Goal: Task Accomplishment & Management: Use online tool/utility

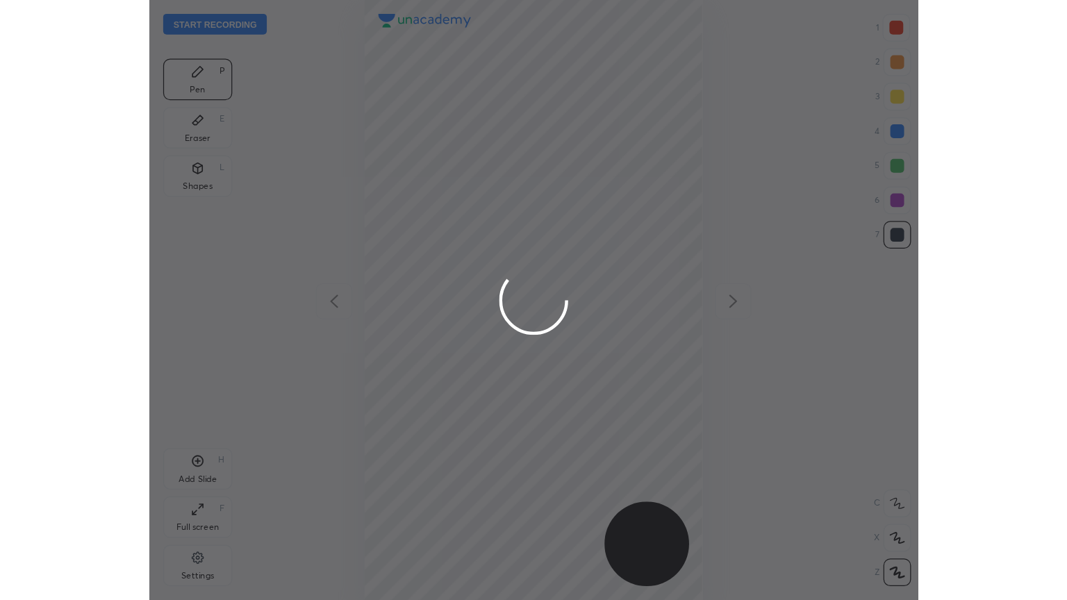
scroll to position [483, 396]
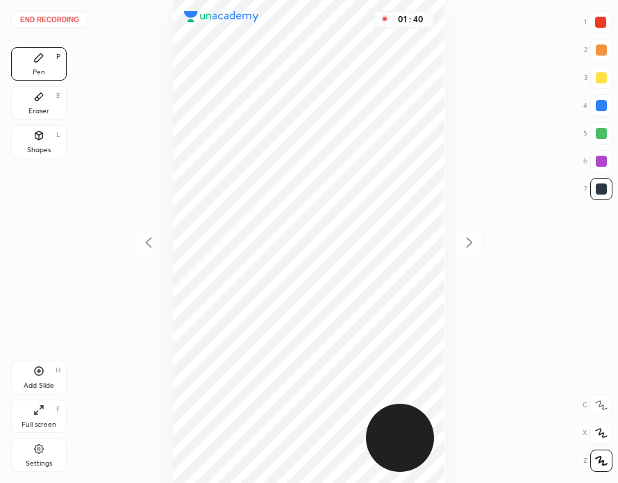
click at [67, 15] on button "End recording" at bounding box center [49, 19] width 77 height 17
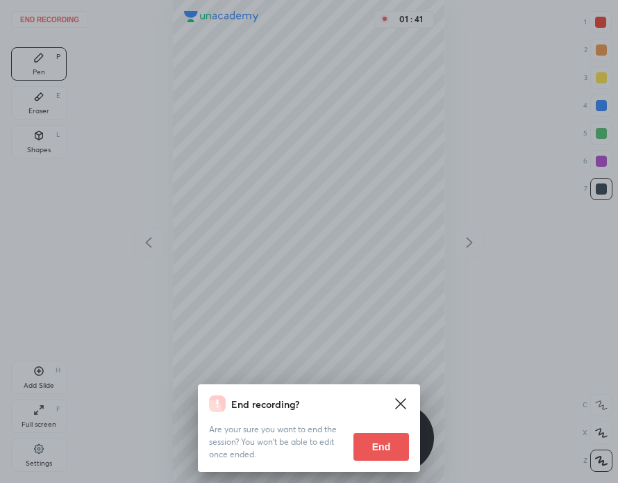
click at [384, 440] on button "End" at bounding box center [381, 447] width 56 height 28
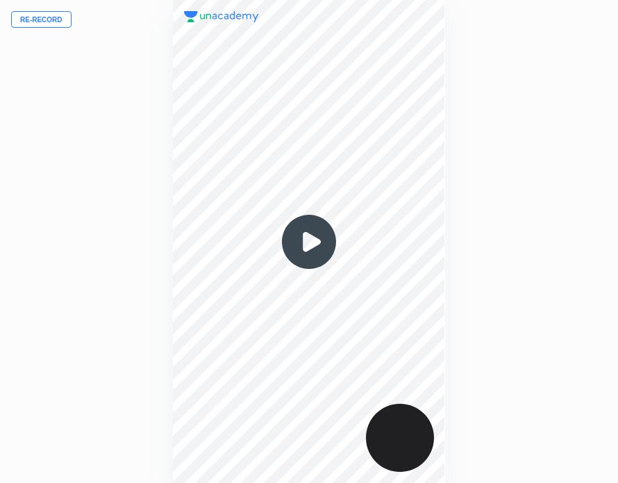
click at [55, 23] on button "Re-record" at bounding box center [41, 19] width 60 height 17
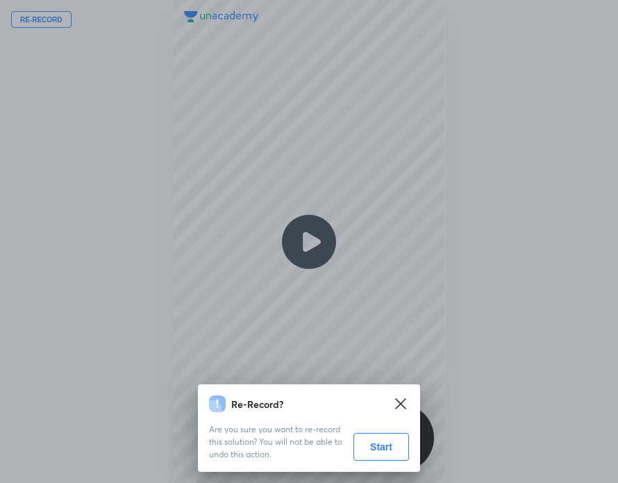
click at [385, 447] on button "Start" at bounding box center [381, 447] width 56 height 28
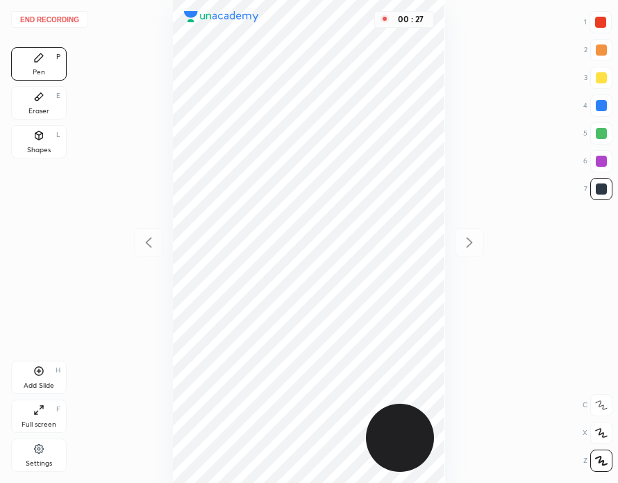
click at [43, 415] on icon at bounding box center [38, 409] width 11 height 11
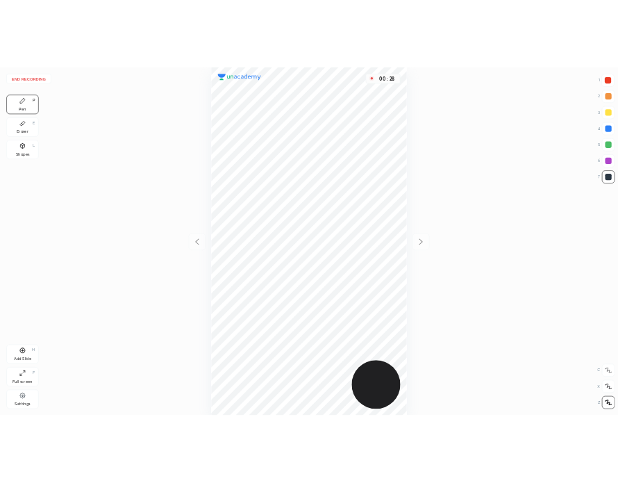
scroll to position [600, 844]
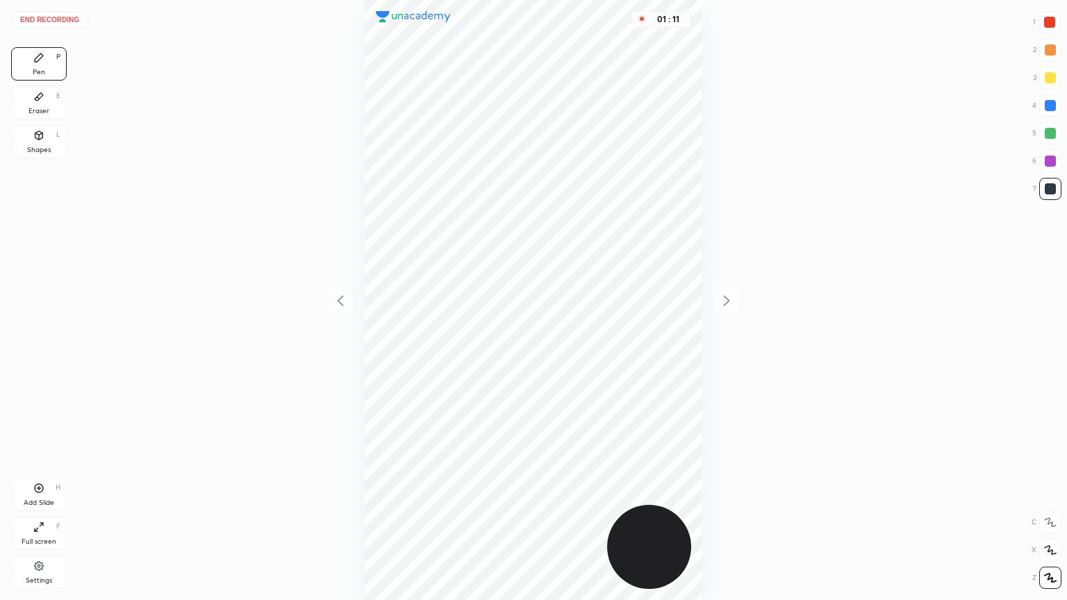
click at [47, 482] on div "Full screen F" at bounding box center [39, 533] width 56 height 33
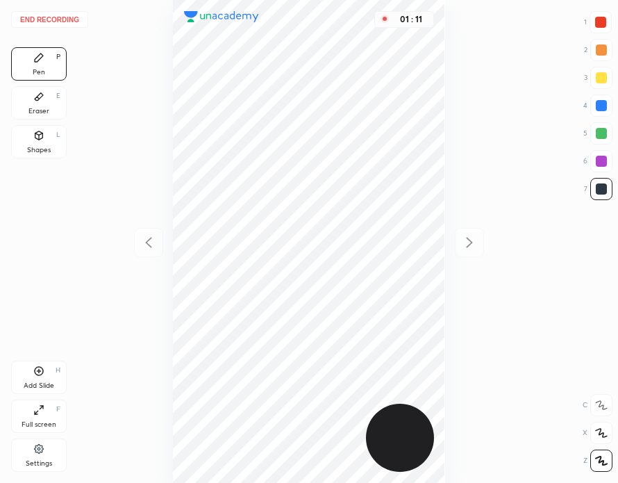
scroll to position [68962, 69049]
click at [53, 377] on div "Add Slide H" at bounding box center [39, 376] width 56 height 33
click at [63, 19] on button "End recording" at bounding box center [49, 19] width 77 height 17
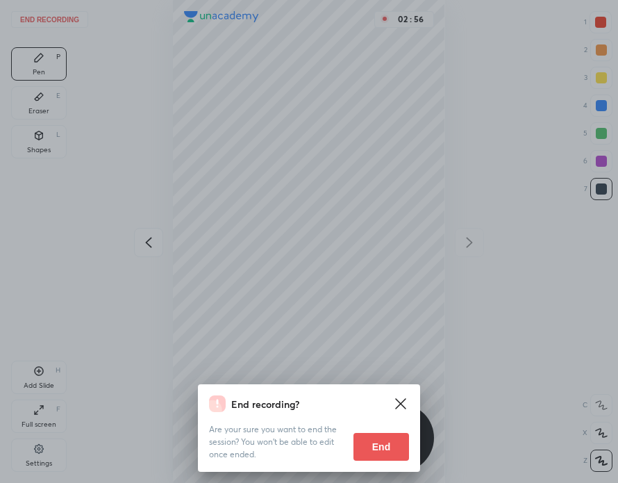
click at [392, 447] on button "End" at bounding box center [381, 447] width 56 height 28
